Goal: Task Accomplishment & Management: Manage account settings

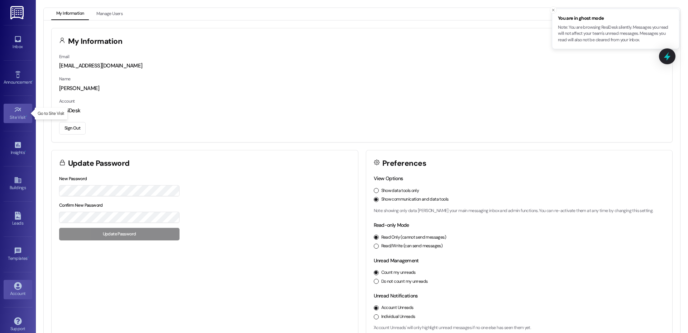
click at [15, 111] on icon at bounding box center [18, 110] width 8 height 8
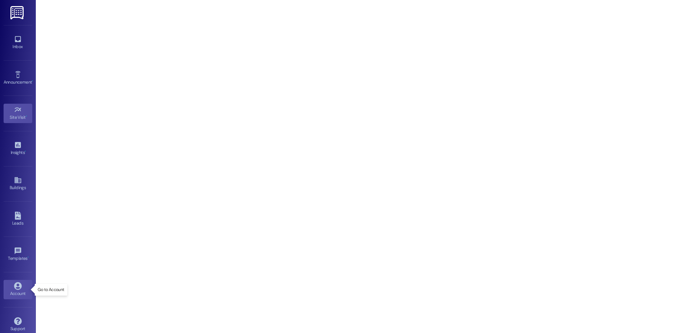
click at [18, 282] on icon at bounding box center [18, 286] width 8 height 8
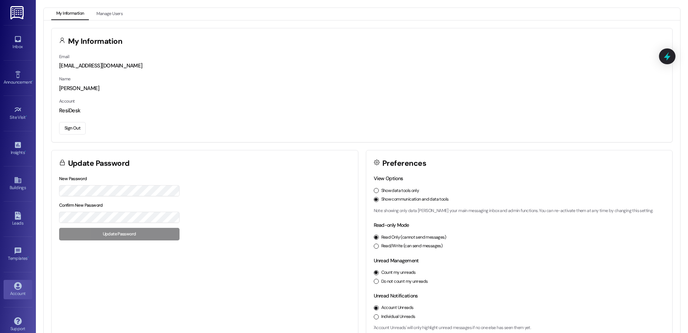
click at [73, 121] on div "Sign Out" at bounding box center [362, 126] width 606 height 15
click at [72, 125] on button "Sign Out" at bounding box center [72, 128] width 27 height 13
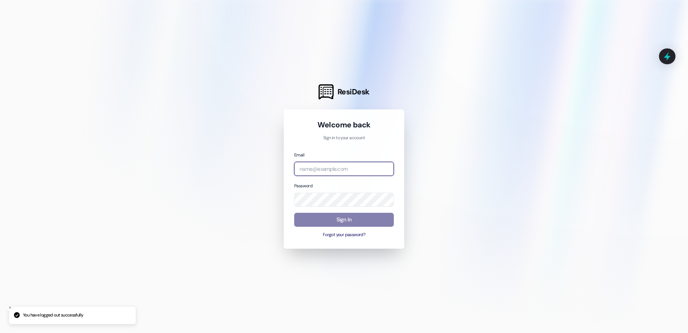
click at [330, 174] on input "email" at bounding box center [344, 169] width 100 height 14
type input "[EMAIL_ADDRESS][DOMAIN_NAME]"
